Goal: Find contact information: Find contact information

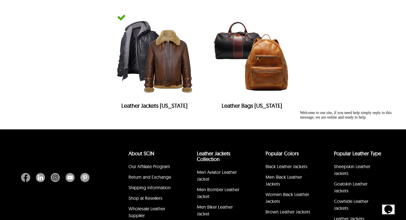
scroll to position [2551, 0]
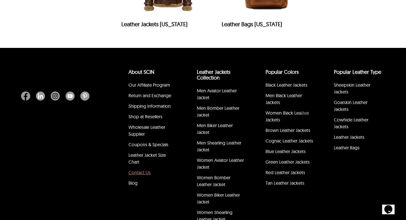
click at [146, 175] on link "Contact Us" at bounding box center [139, 172] width 22 height 6
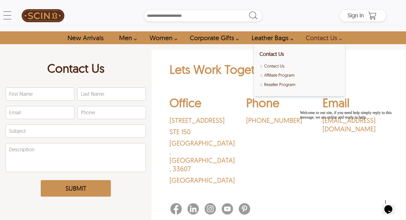
click at [318, 39] on link "Contact Us" at bounding box center [322, 37] width 46 height 13
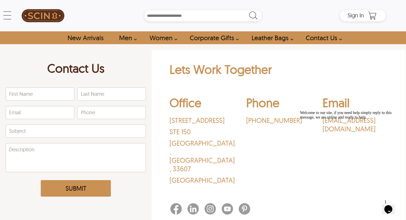
click at [318, 39] on link "Contact Us" at bounding box center [322, 37] width 46 height 13
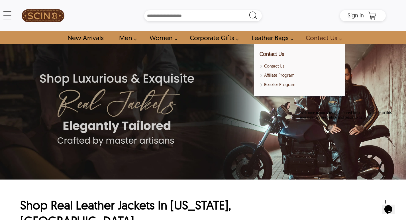
click at [322, 37] on link "Contact Us" at bounding box center [322, 37] width 46 height 13
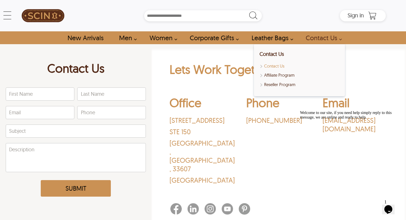
click at [277, 67] on link "Contact Us" at bounding box center [299, 66] width 80 height 7
